Goal: Task Accomplishment & Management: Use online tool/utility

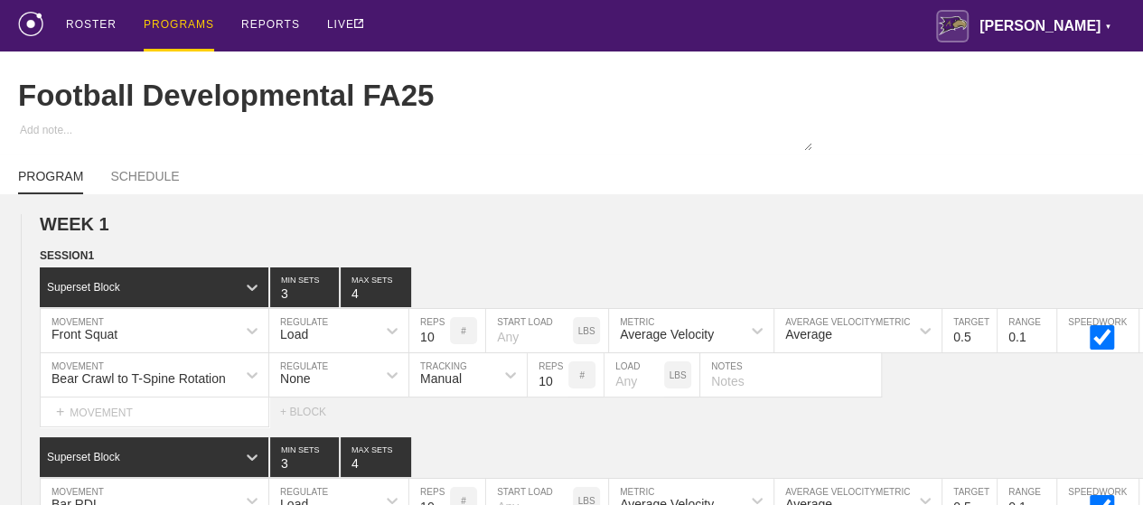
click at [164, 22] on div "PROGRAMS" at bounding box center [179, 25] width 70 height 51
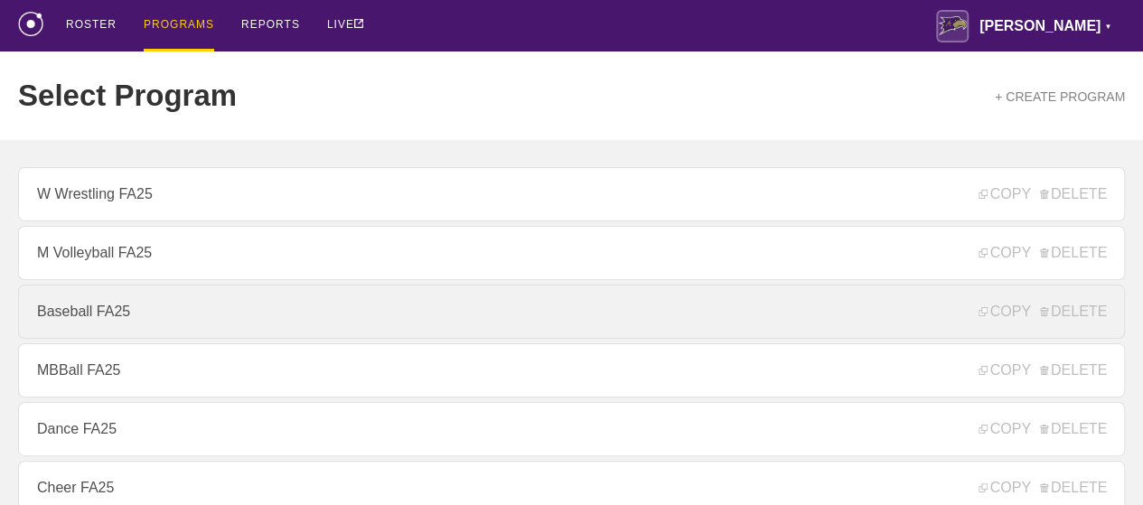
click at [71, 309] on link "Baseball FA25" at bounding box center [571, 312] width 1107 height 54
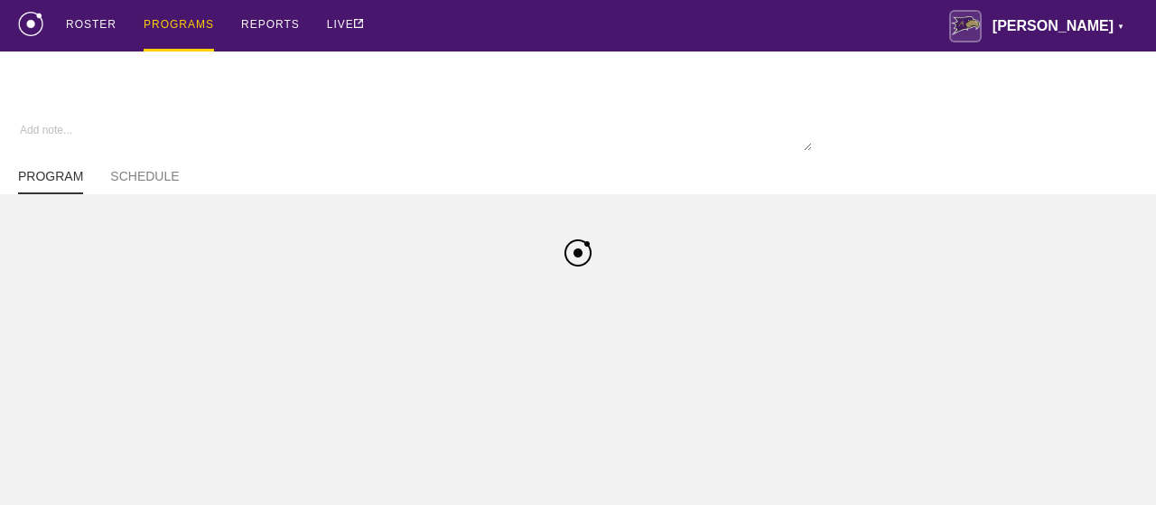
type textarea "x"
type input "Baseball FA25"
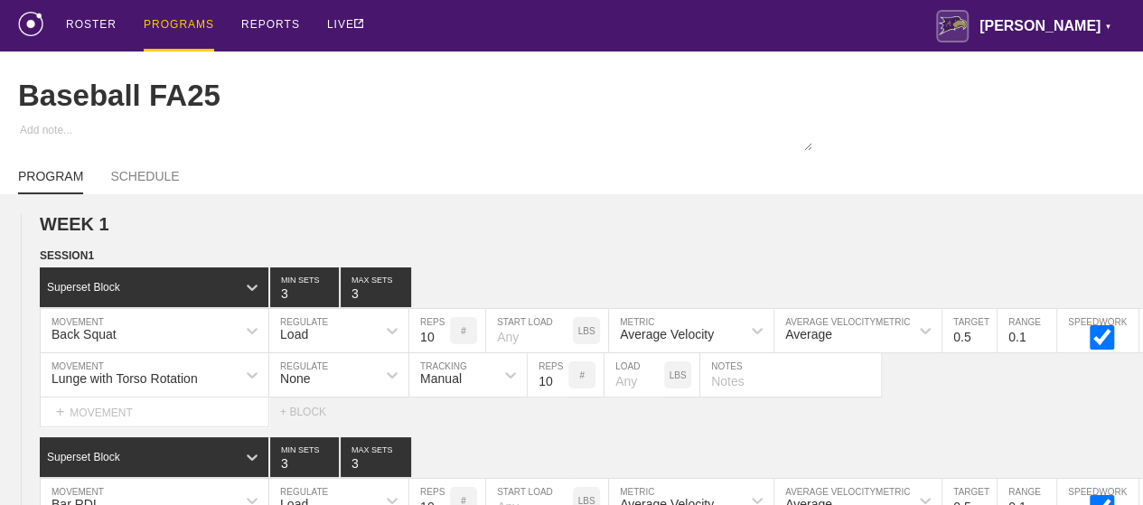
click at [161, 24] on div "PROGRAMS" at bounding box center [179, 25] width 70 height 51
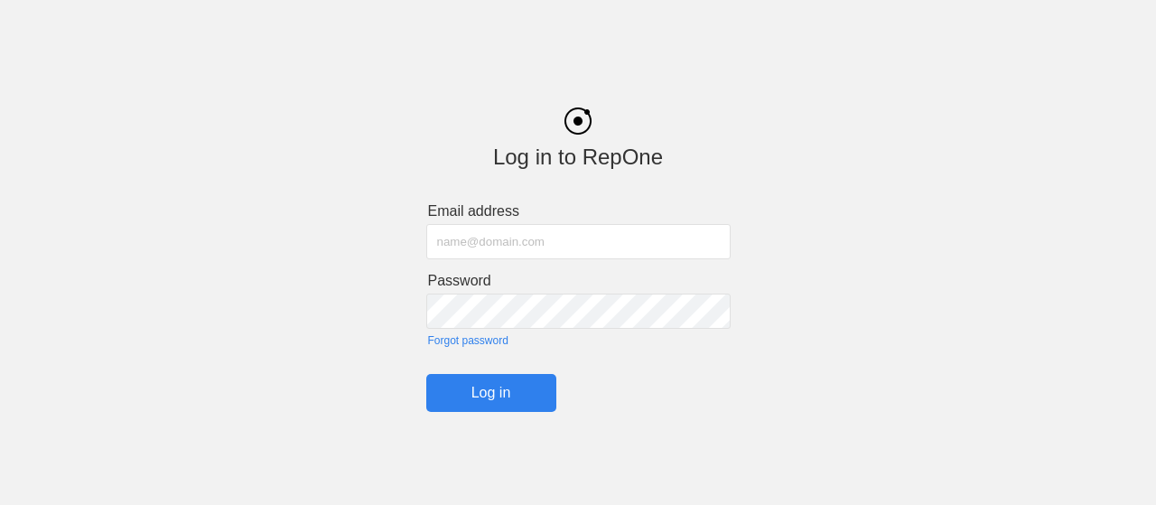
click at [504, 245] on input "text" at bounding box center [578, 241] width 304 height 35
type input "[PERSON_NAME][EMAIL_ADDRESS][PERSON_NAME][PERSON_NAME][DOMAIN_NAME]"
click at [495, 395] on input "Log in" at bounding box center [491, 393] width 130 height 38
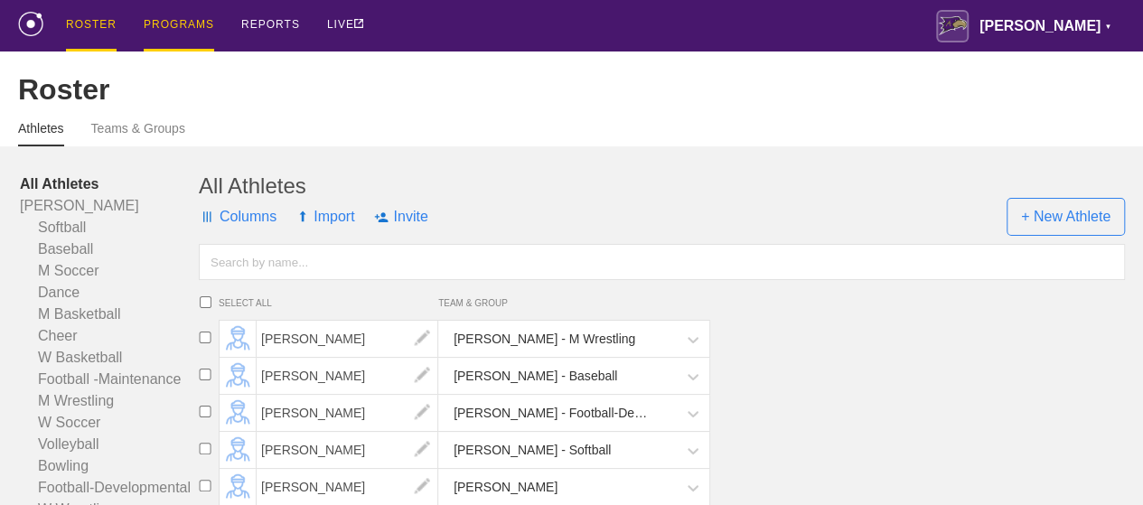
click at [167, 24] on div "PROGRAMS" at bounding box center [179, 25] width 70 height 51
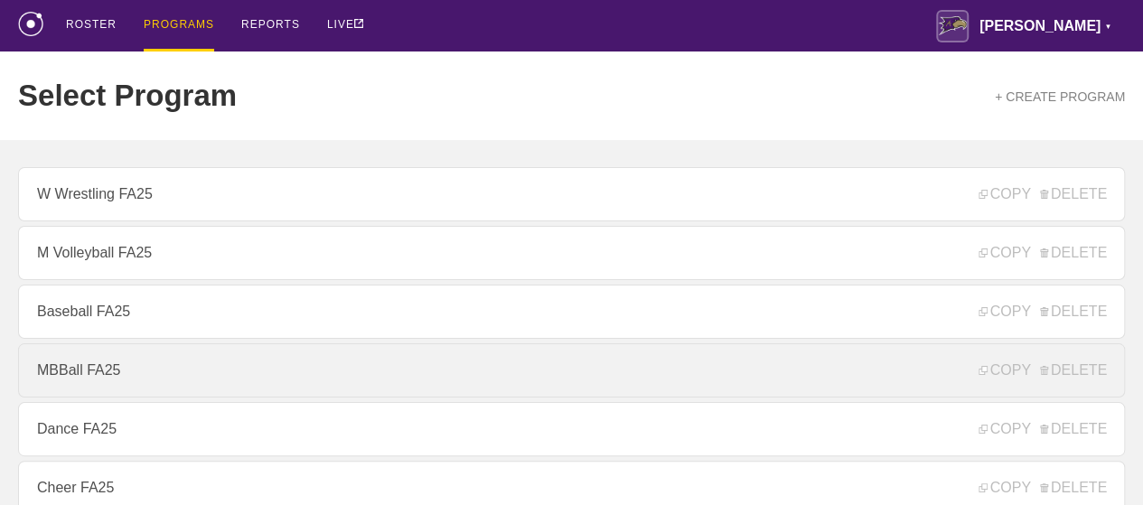
scroll to position [452, 0]
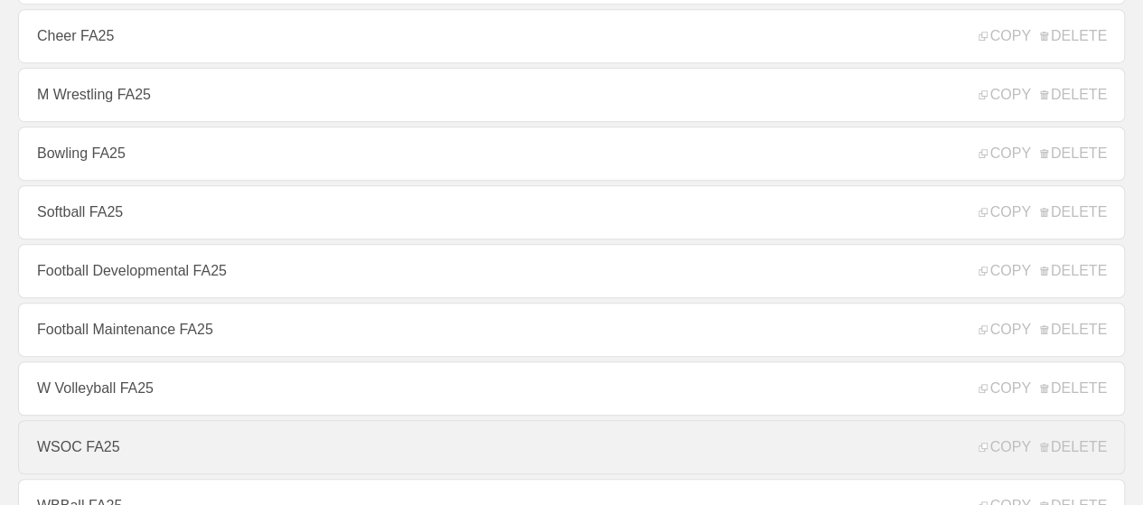
click at [71, 456] on link "WSOC FA25" at bounding box center [571, 447] width 1107 height 54
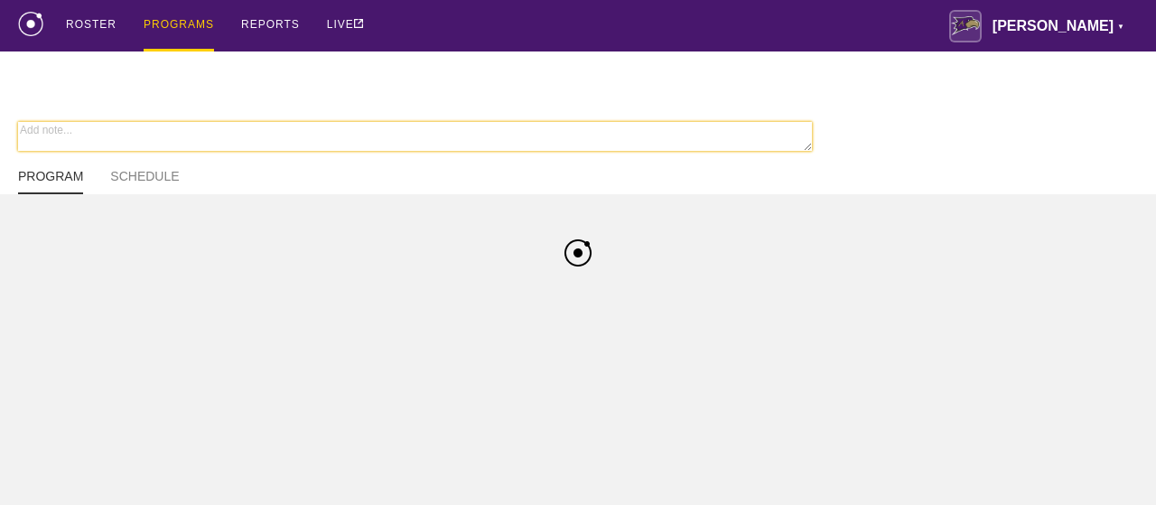
type textarea "x"
type input "WSOC FA25"
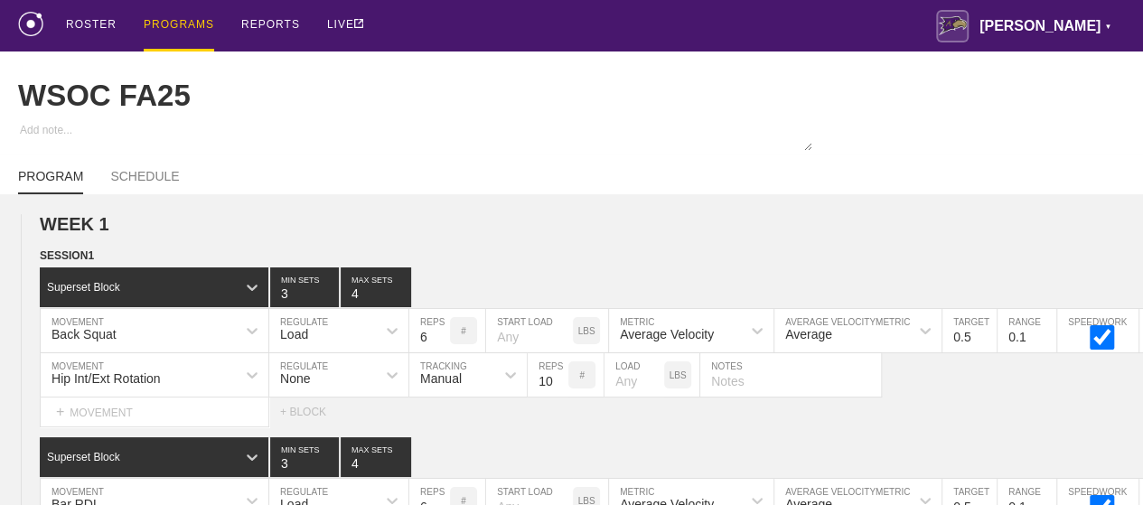
click at [548, 14] on div "ROSTER PROGRAMS REPORTS LIVE [PERSON_NAME] ▼ [PERSON_NAME][EMAIL_ADDRESS][PERSO…" at bounding box center [571, 25] width 1107 height 51
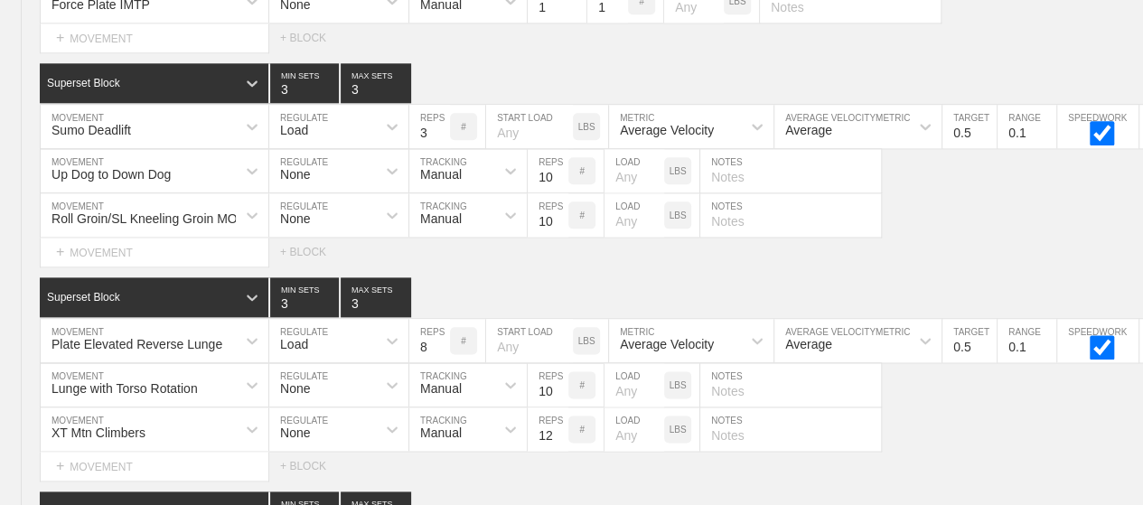
scroll to position [14856, 0]
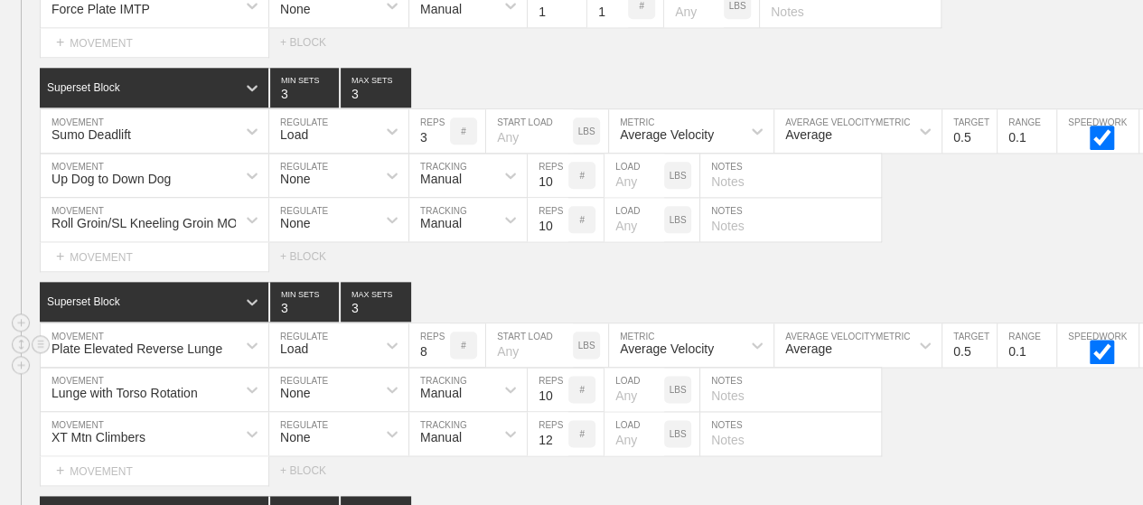
click at [422, 323] on input "8" at bounding box center [429, 344] width 41 height 43
type input "6"
click at [481, 242] on div "Select... MOVEMENT + MOVEMENT + BLOCK" at bounding box center [571, 256] width 1143 height 29
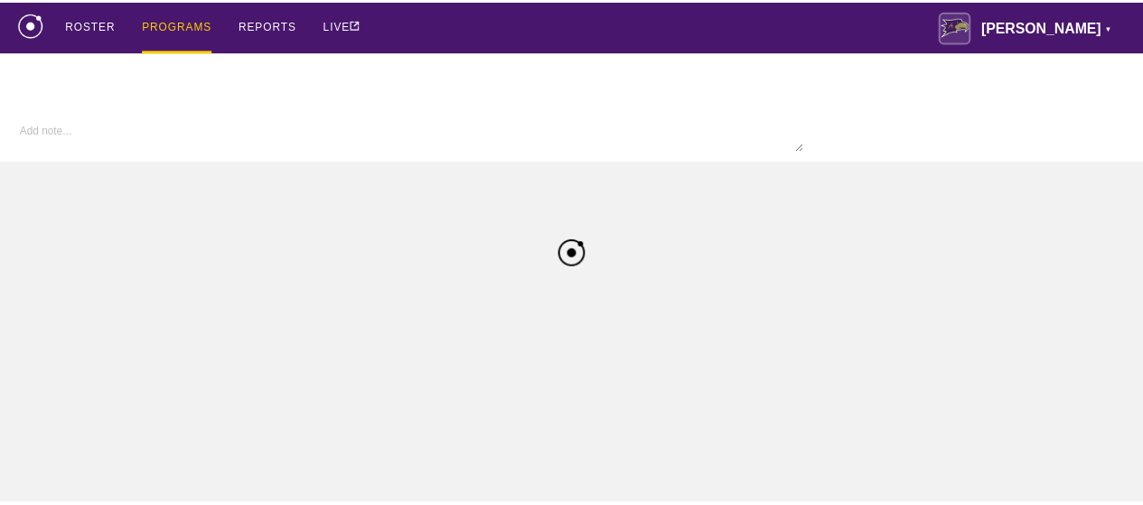
scroll to position [14856, 0]
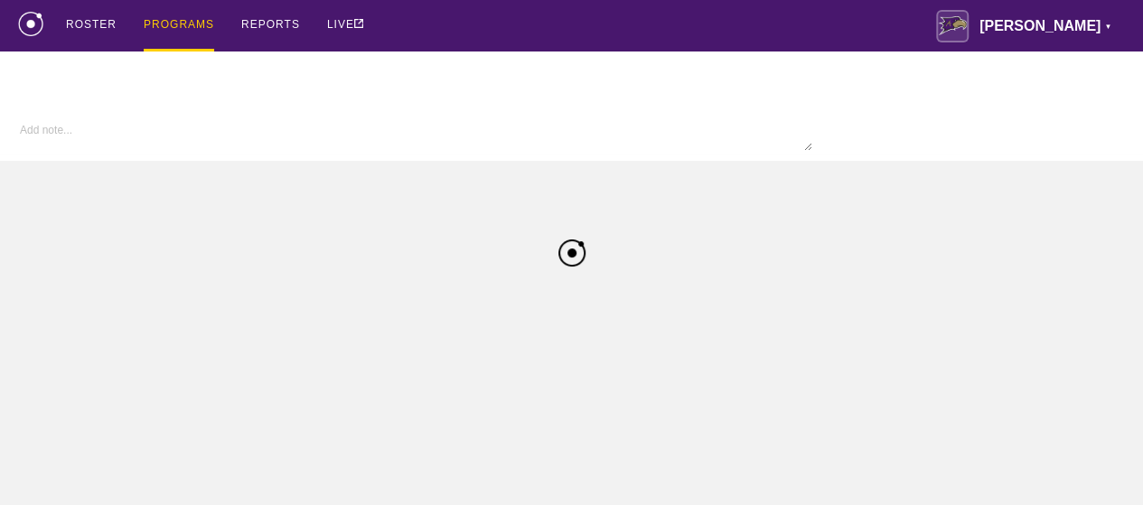
type input "WSOC FA25"
type textarea "x"
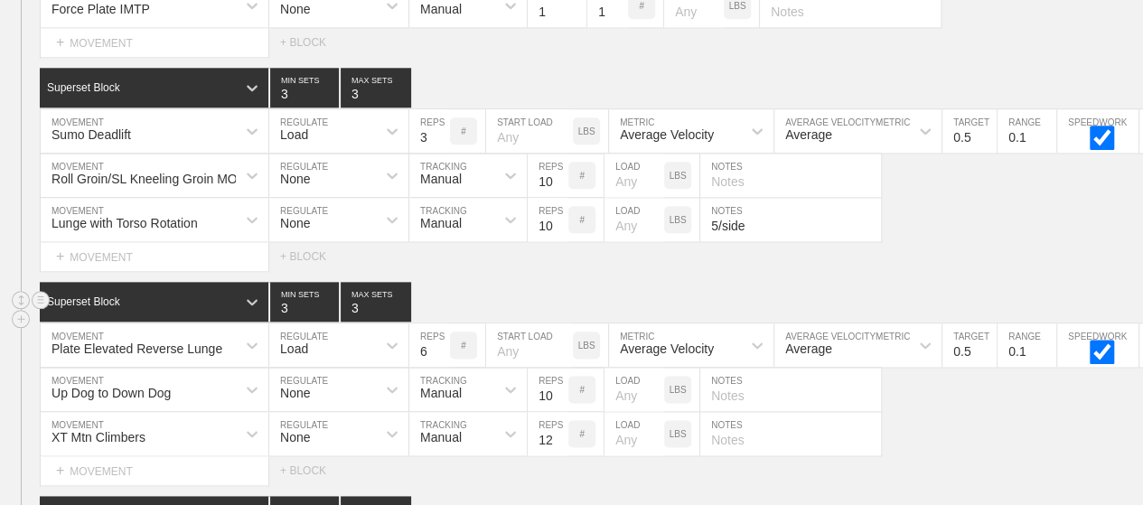
click at [757, 282] on div "Superset Block 3 MIN SETS 3 MAX SETS" at bounding box center [591, 302] width 1103 height 40
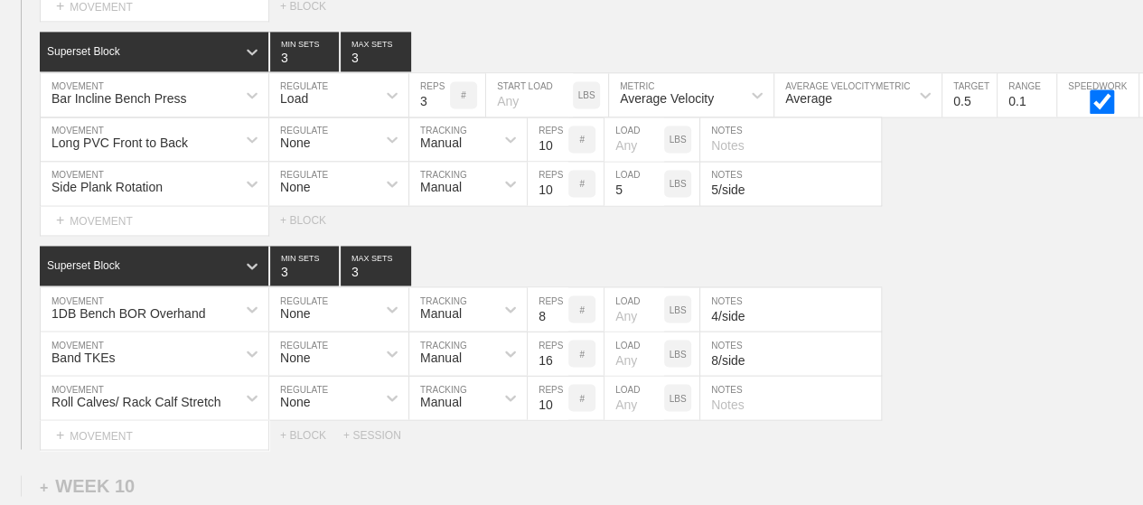
scroll to position [15326, 0]
